Goal: Task Accomplishment & Management: Use online tool/utility

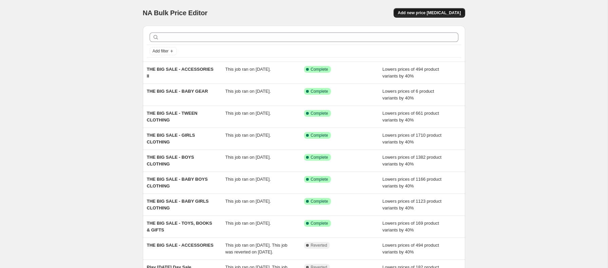
click at [433, 12] on span "Add new price change job" at bounding box center [428, 12] width 63 height 5
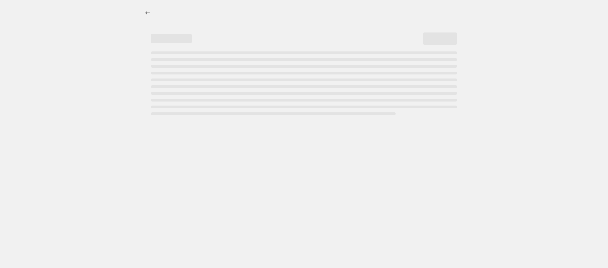
select select "percentage"
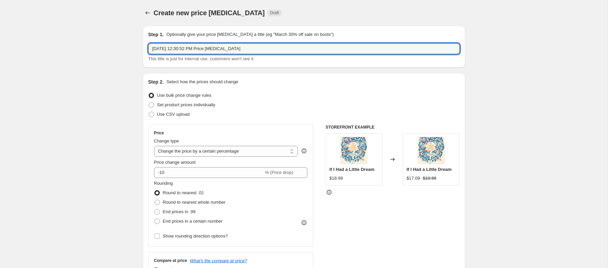
drag, startPoint x: 290, startPoint y: 51, endPoint x: 132, endPoint y: 46, distance: 158.0
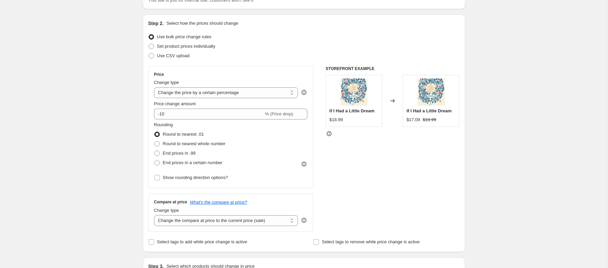
scroll to position [64, 0]
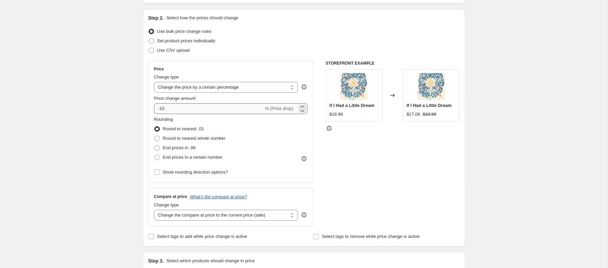
type input "So Long Summer Sale - Baby Girls"
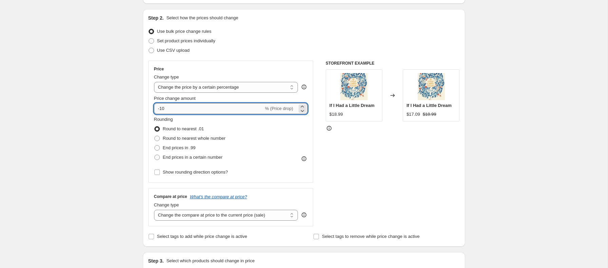
click at [169, 111] on input "-10" at bounding box center [209, 108] width 110 height 11
type input "-1"
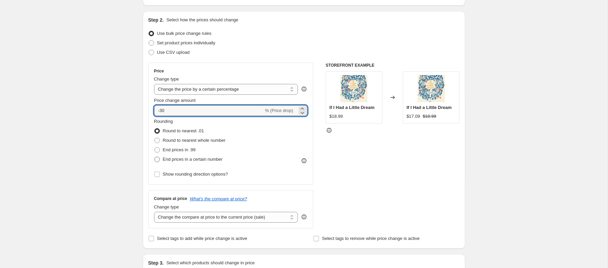
scroll to position [62, 0]
type input "-30"
click at [155, 175] on input "Show rounding direction options?" at bounding box center [156, 174] width 5 height 5
checkbox input "true"
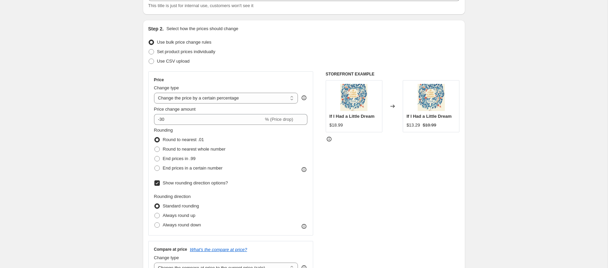
scroll to position [47, 0]
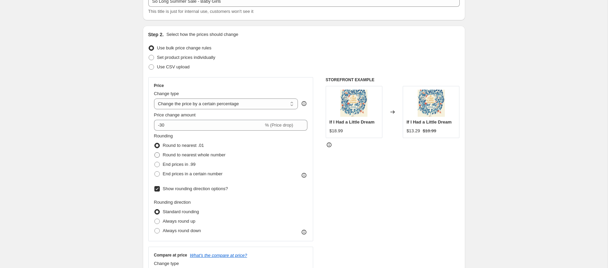
click at [156, 154] on span at bounding box center [156, 155] width 5 height 5
click at [155, 153] on input "Round to nearest whole number" at bounding box center [154, 153] width 0 height 0
radio input "true"
click at [439, 177] on div "STOREFRONT EXAMPLE If I Had a Little Dream $18.99 Changed to If I Had a Little …" at bounding box center [392, 181] width 134 height 208
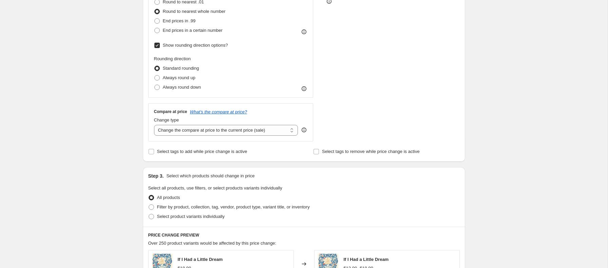
scroll to position [192, 0]
click at [316, 150] on input "Select tags to remove while price change is active" at bounding box center [315, 150] width 5 height 5
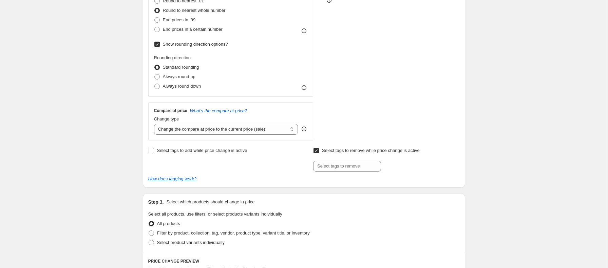
click at [317, 150] on input "Select tags to remove while price change is active" at bounding box center [315, 150] width 5 height 5
checkbox input "false"
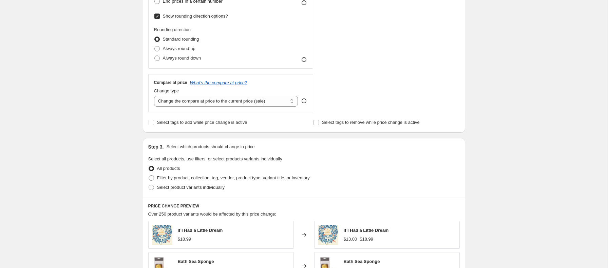
scroll to position [267, 0]
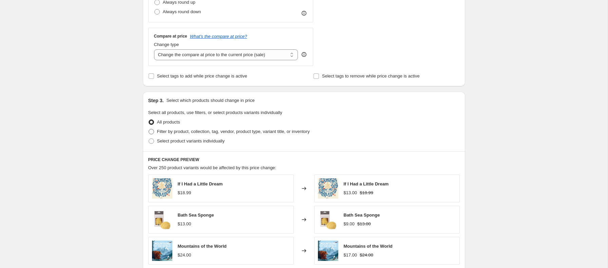
click at [150, 132] on span at bounding box center [150, 131] width 5 height 5
click at [149, 130] on input "Filter by product, collection, tag, vendor, product type, variant title, or inv…" at bounding box center [148, 129] width 0 height 0
radio input "true"
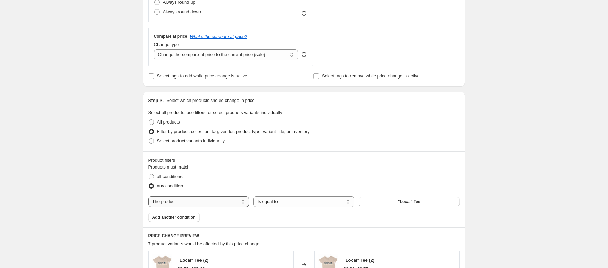
click at [227, 203] on select "The product The product's collection The product's tag The product's vendor The…" at bounding box center [198, 202] width 101 height 11
select select "collection"
click at [376, 203] on button "$10 Tween Tops" at bounding box center [408, 201] width 101 height 9
click at [513, 146] on div "Create new price change job. This page is ready Create new price change job Dra…" at bounding box center [303, 131] width 607 height 796
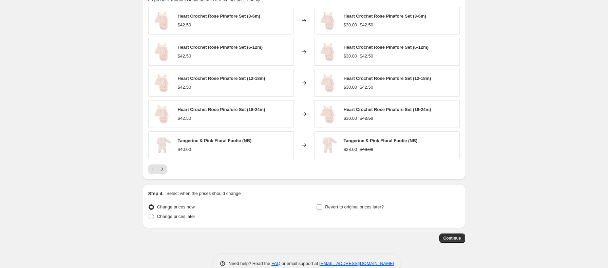
scroll to position [528, 0]
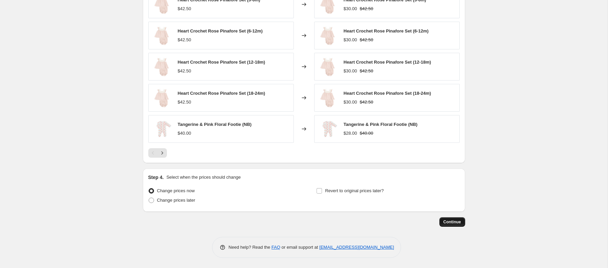
click at [452, 223] on span "Continue" at bounding box center [452, 222] width 18 height 5
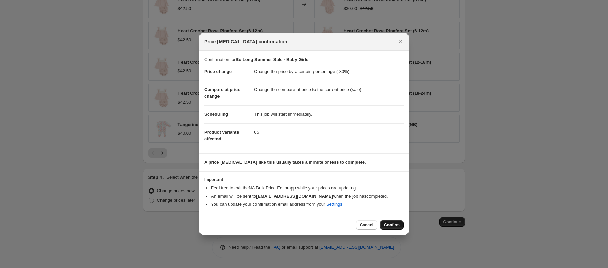
click at [391, 227] on span "Confirm" at bounding box center [392, 225] width 16 height 5
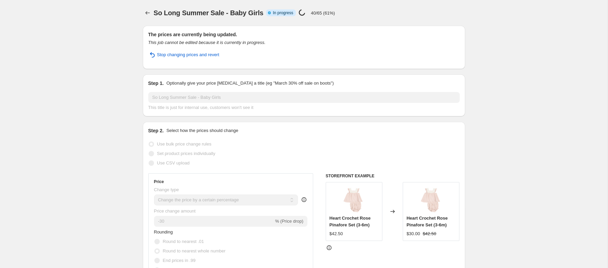
select select "percentage"
select select "collection"
